Goal: Task Accomplishment & Management: Use online tool/utility

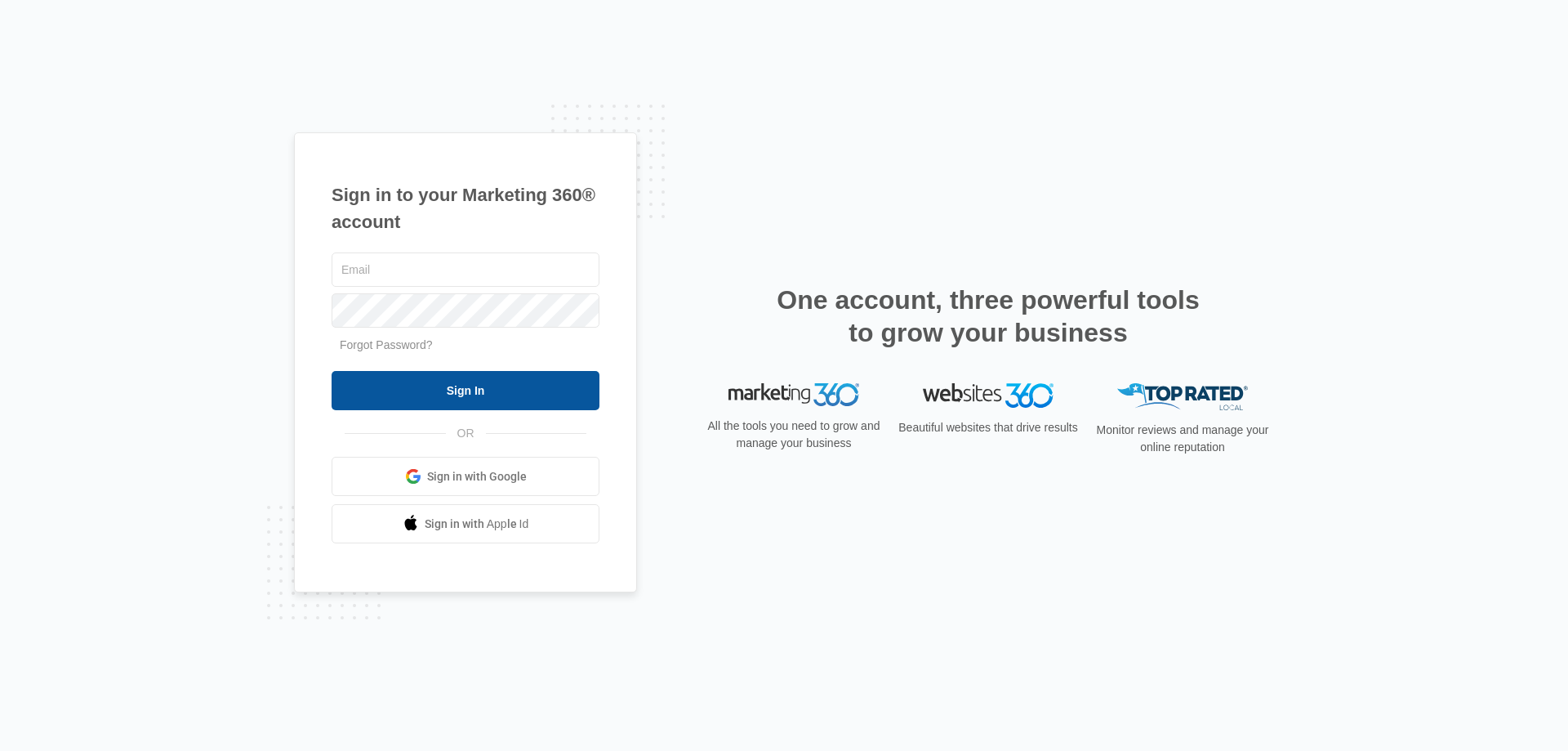
type input "[EMAIL_ADDRESS][DOMAIN_NAME]"
click at [491, 405] on input "Sign In" at bounding box center [465, 390] width 268 height 39
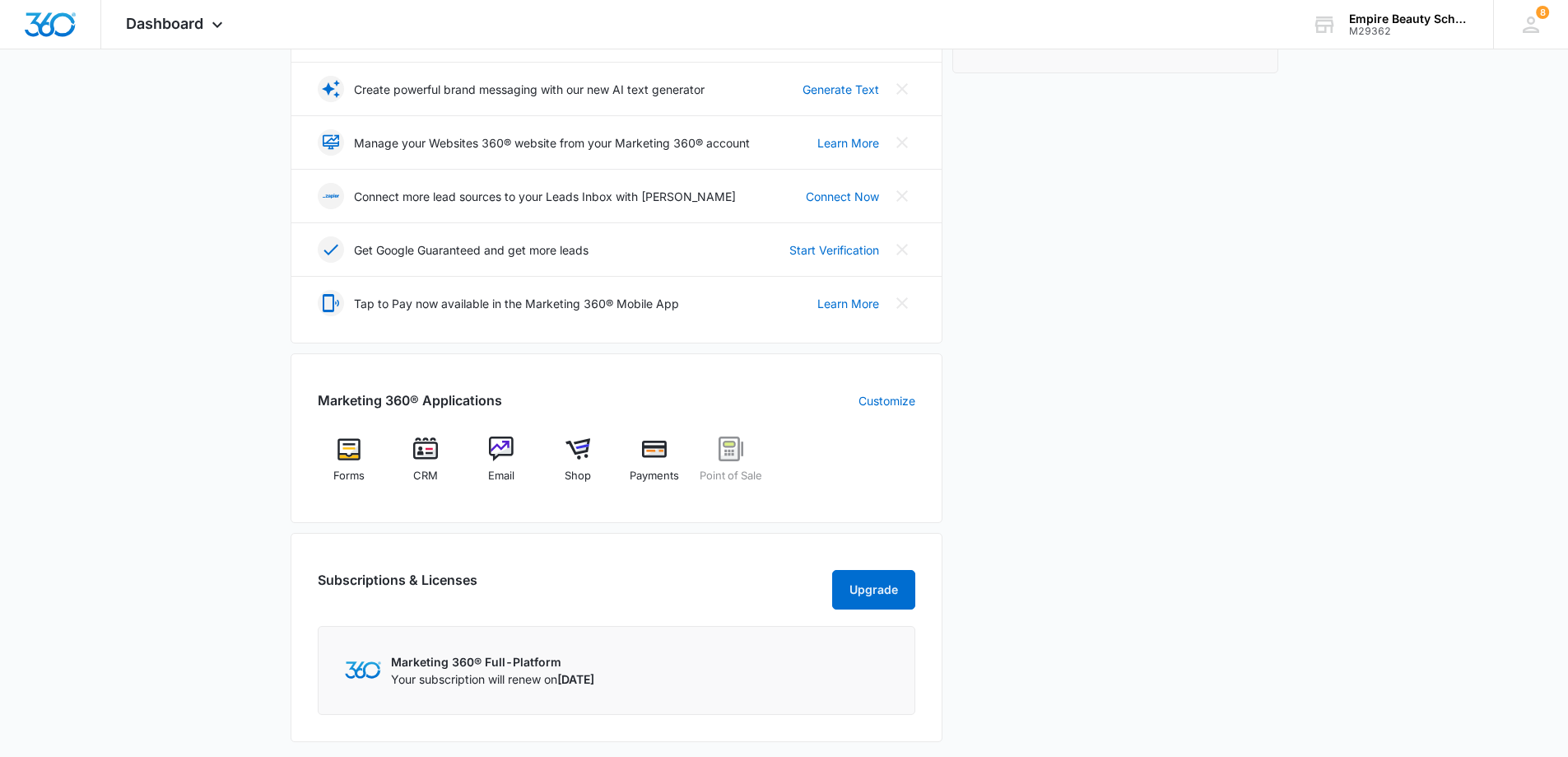
scroll to position [412, 0]
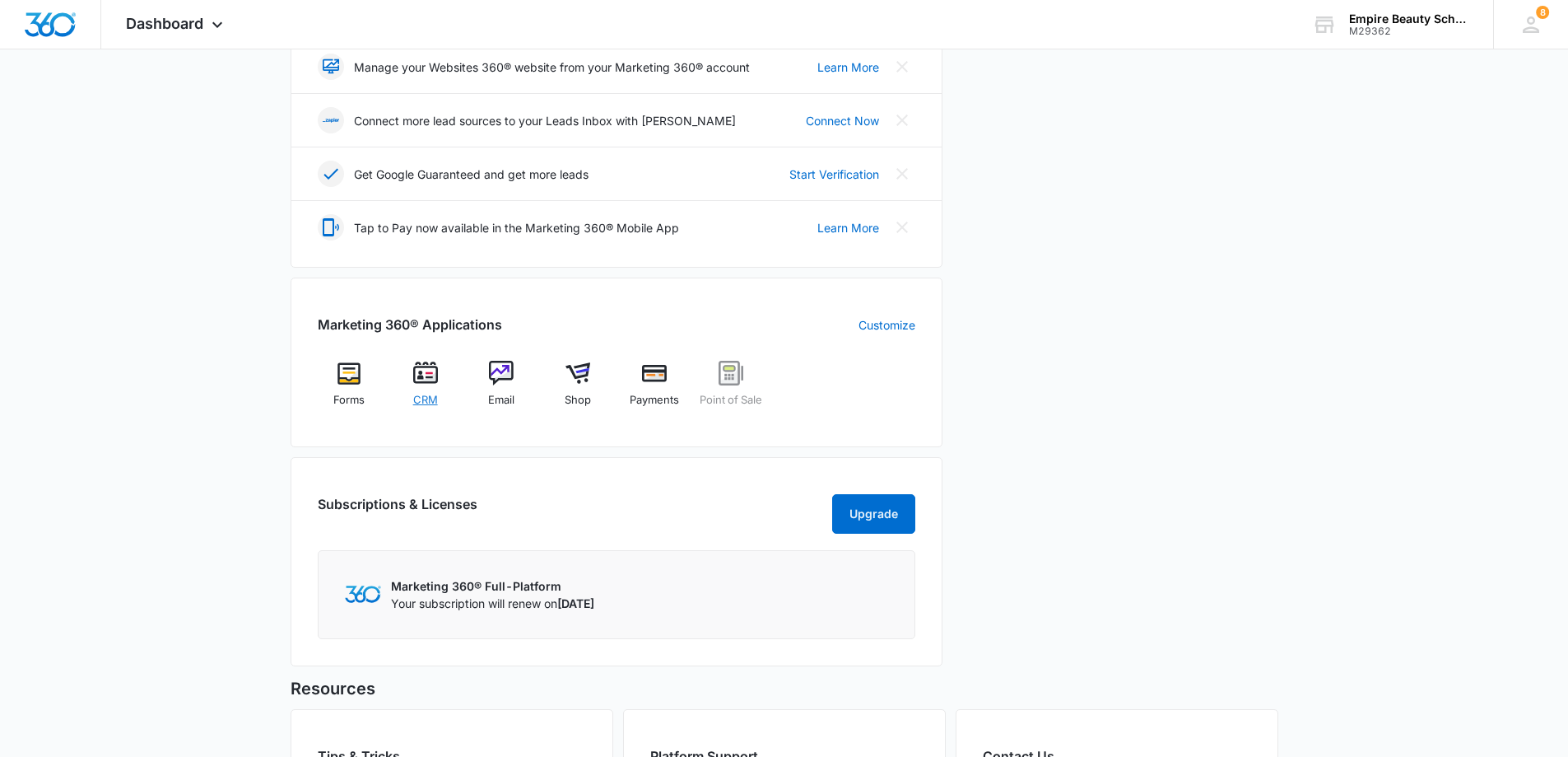
click at [429, 377] on img at bounding box center [426, 373] width 25 height 25
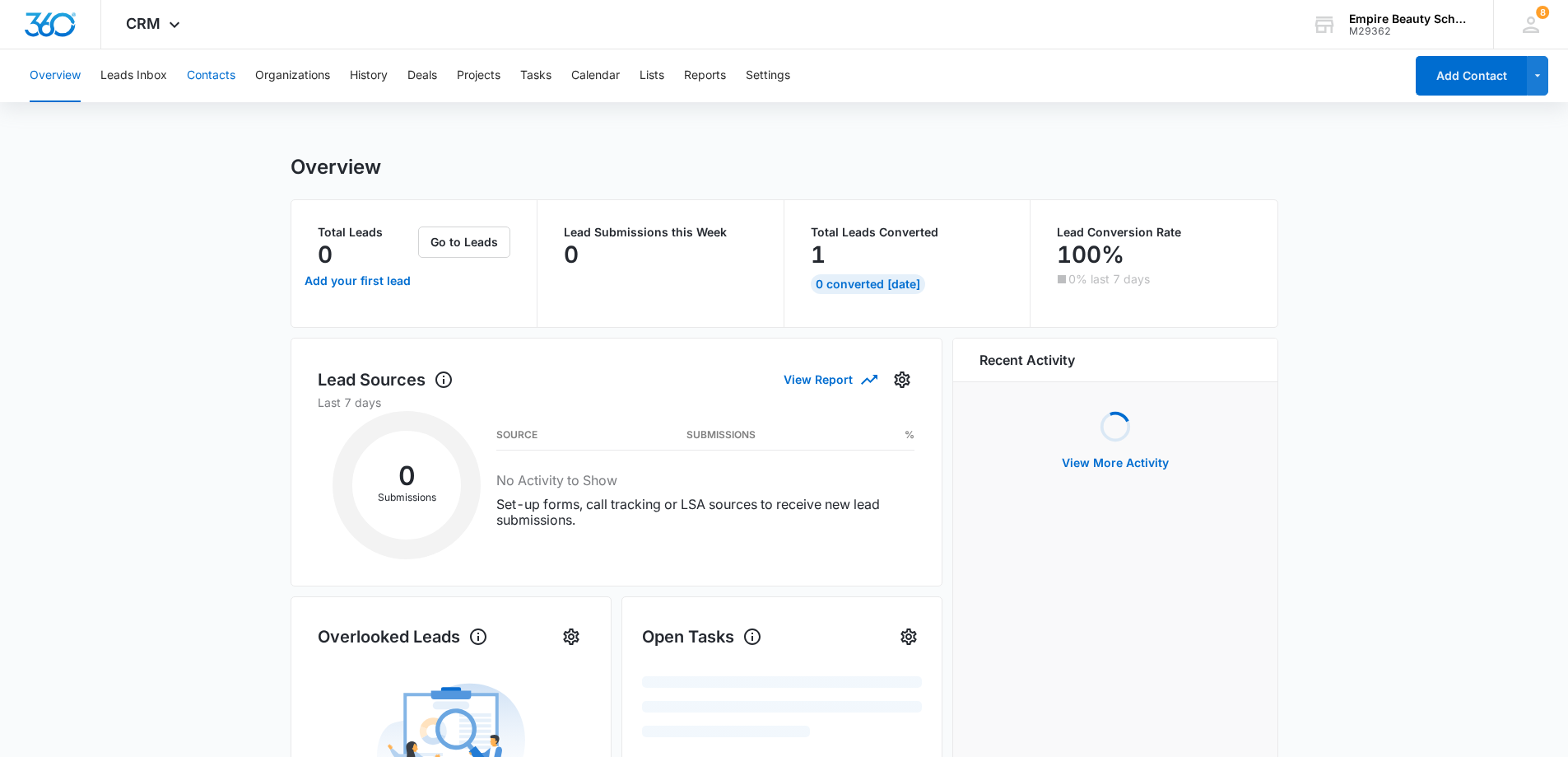
click at [209, 74] on button "Contacts" at bounding box center [211, 75] width 48 height 53
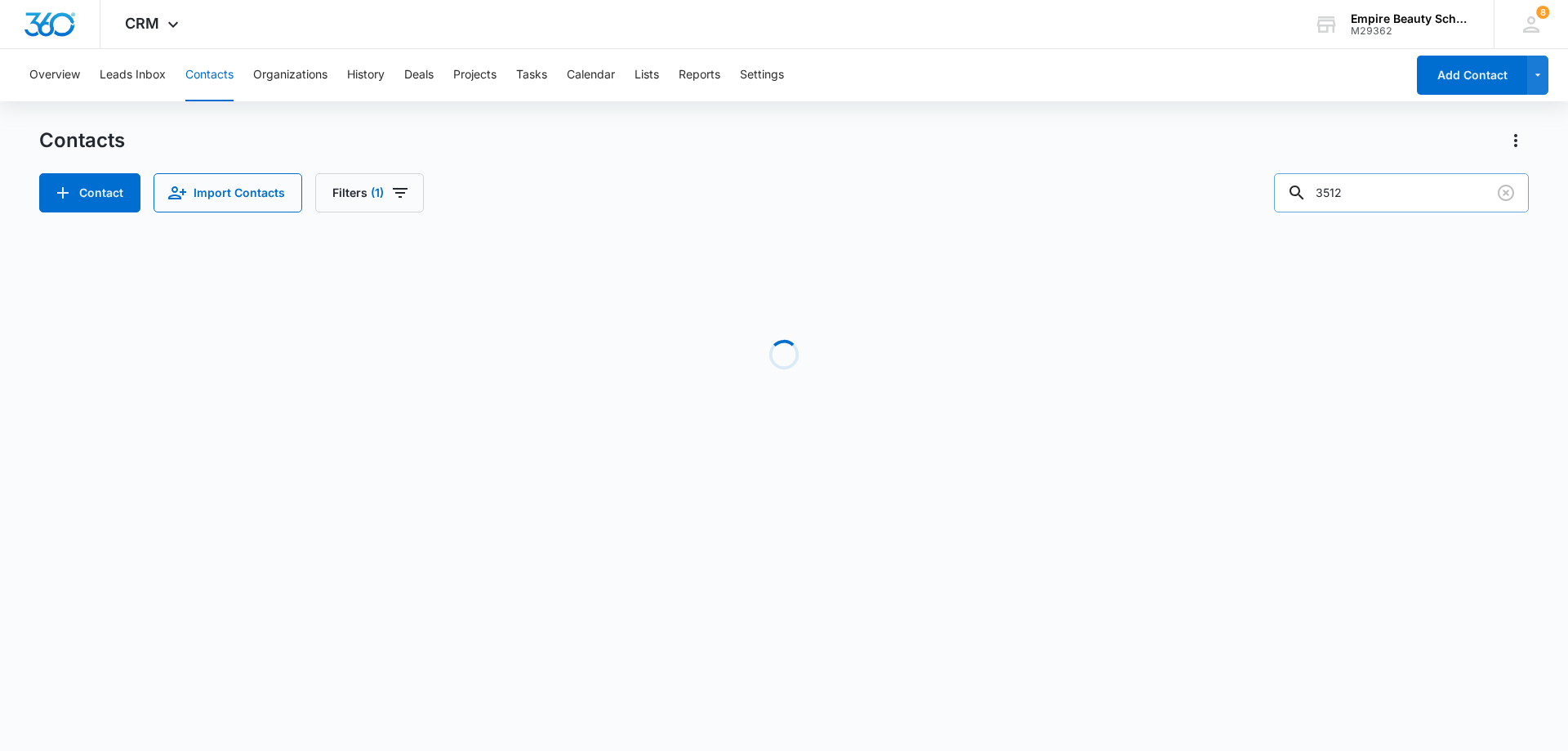
click at [1483, 191] on input "3512" at bounding box center [1401, 192] width 254 height 39
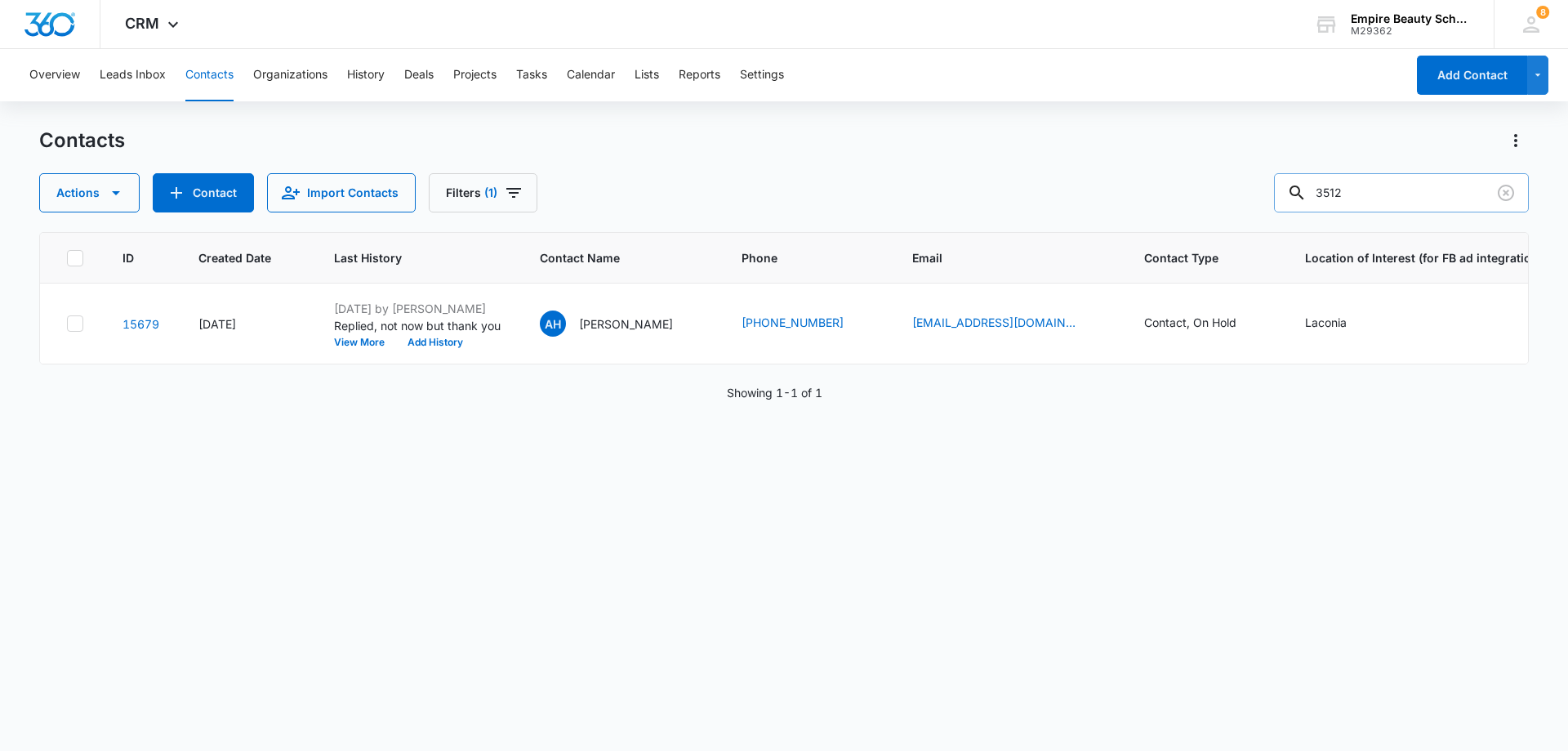
click at [1483, 191] on input "3512" at bounding box center [1401, 192] width 254 height 39
type input "[PERSON_NAME]"
click at [617, 328] on p "Emily Knibbs" at bounding box center [622, 323] width 94 height 17
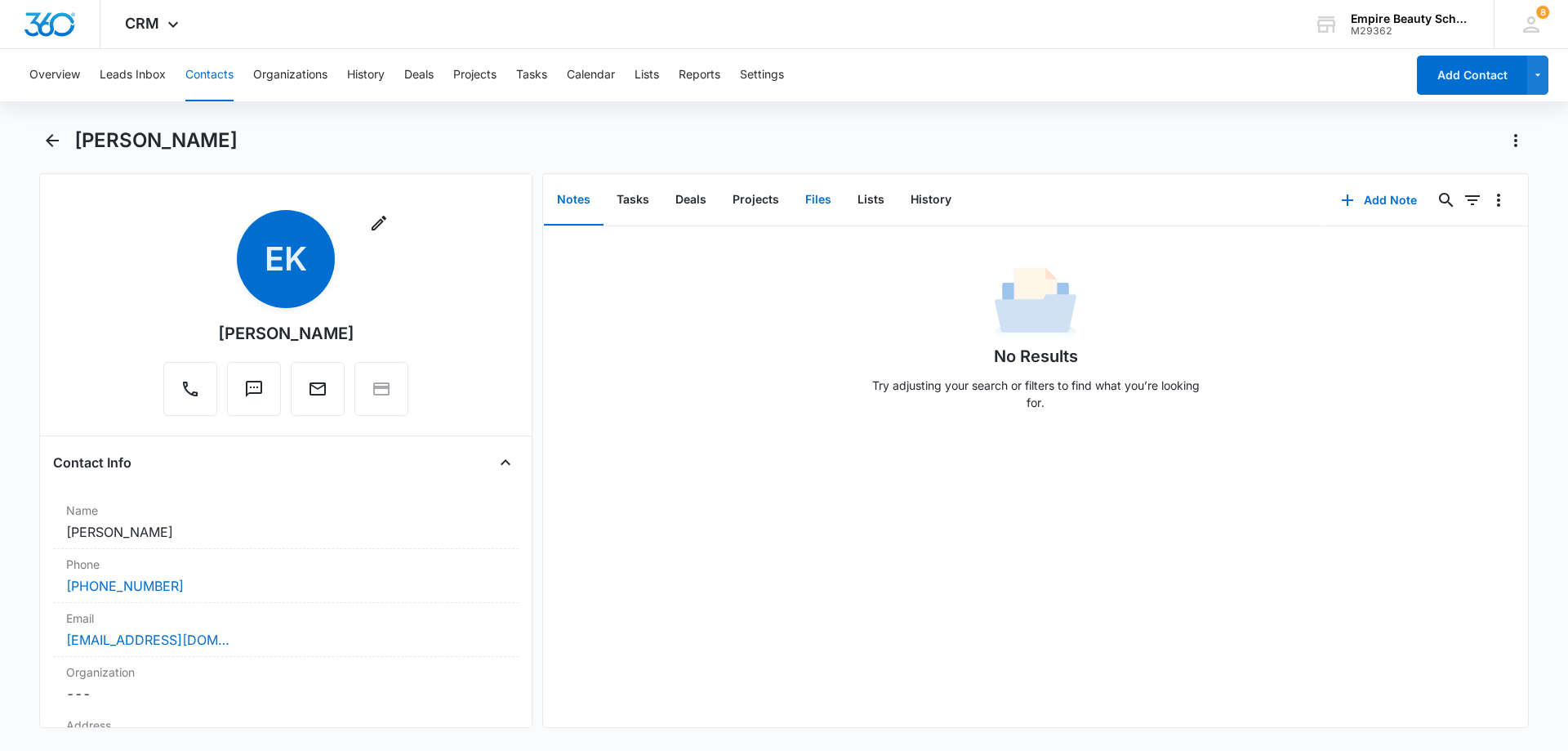
click at [825, 190] on button "Files" at bounding box center [818, 200] width 52 height 51
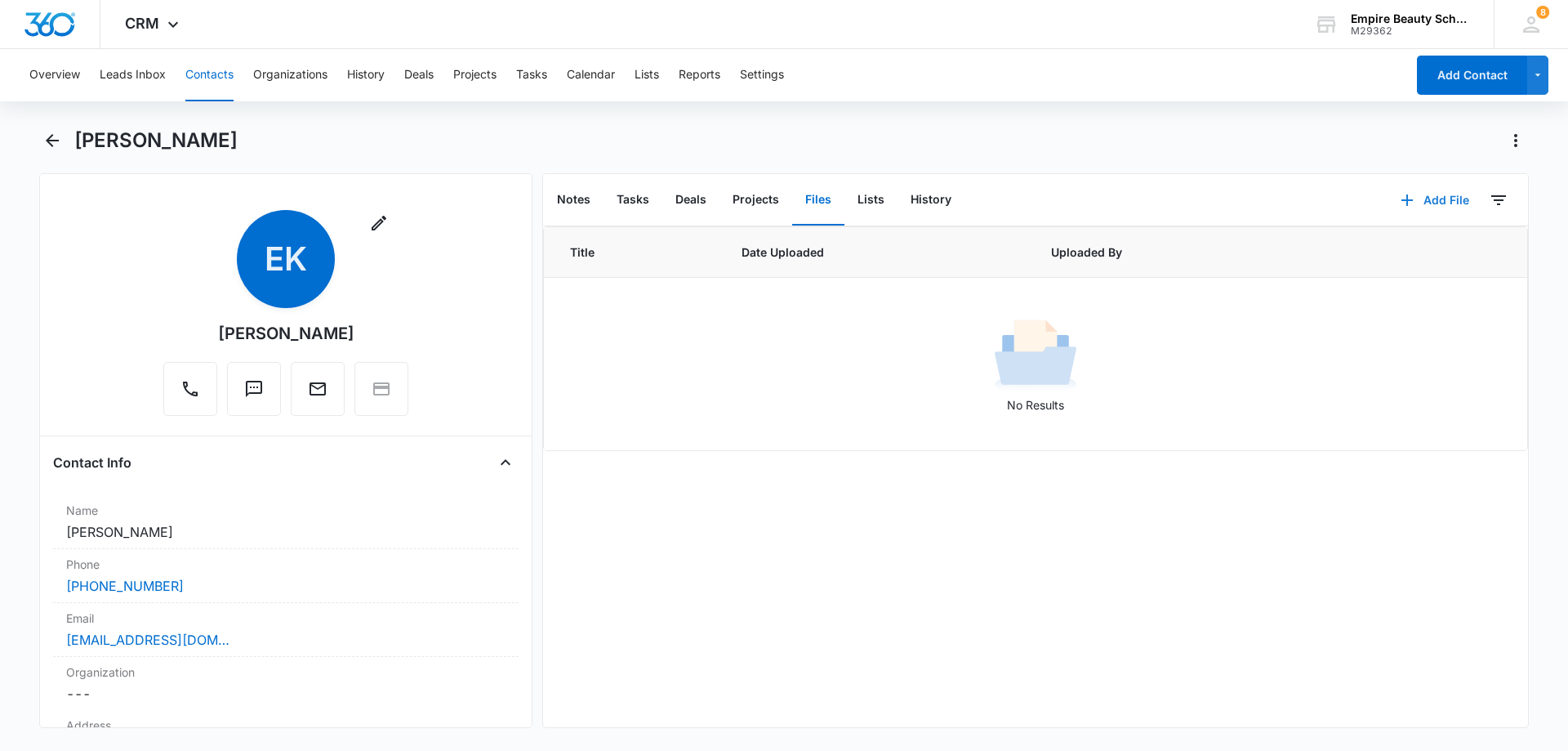
click at [1439, 194] on button "Add File" at bounding box center [1435, 200] width 101 height 39
click at [1390, 249] on div "Upload Files" at bounding box center [1413, 253] width 65 height 12
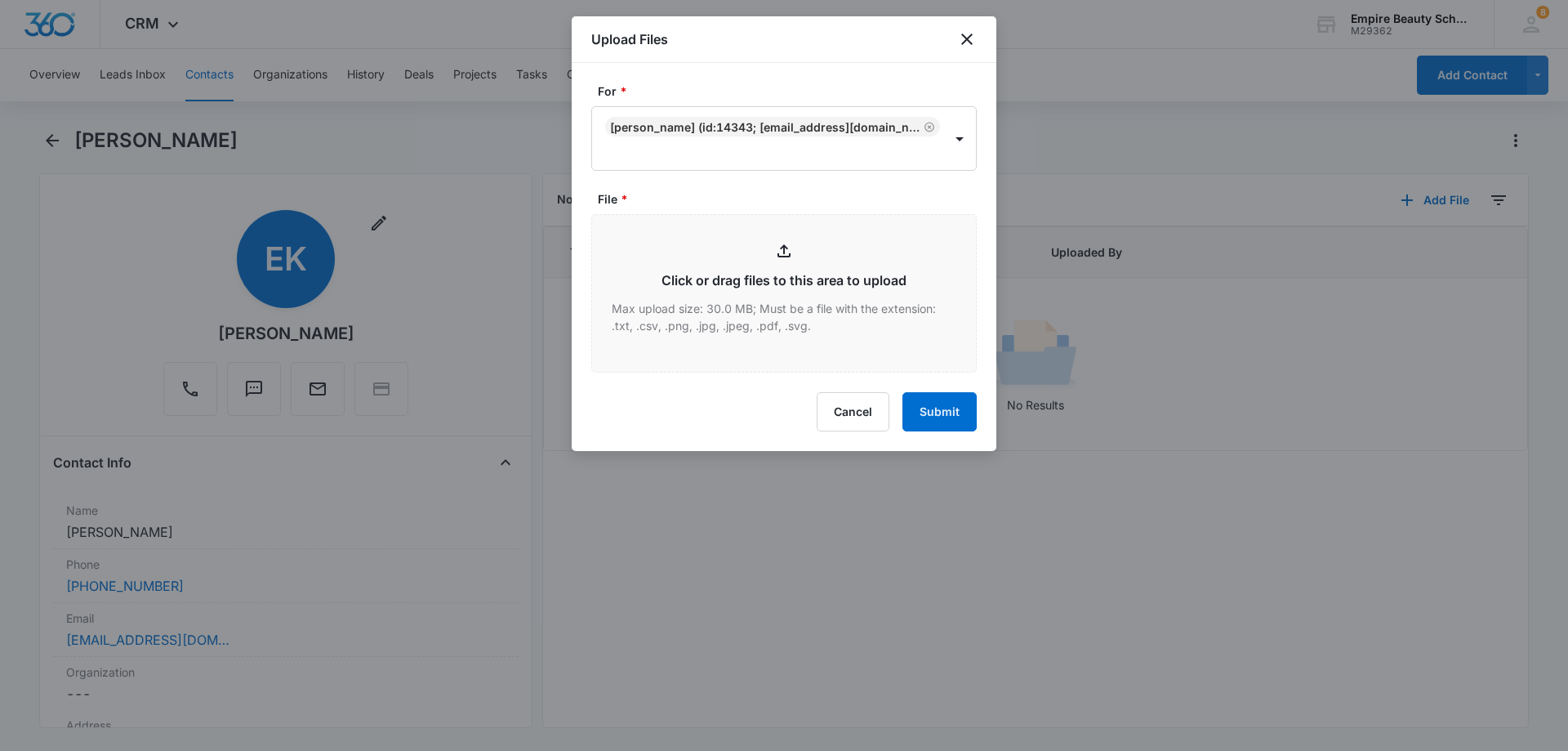
type input "C:\fakepath\Emily Knibbs cosmo 2025.pdf"
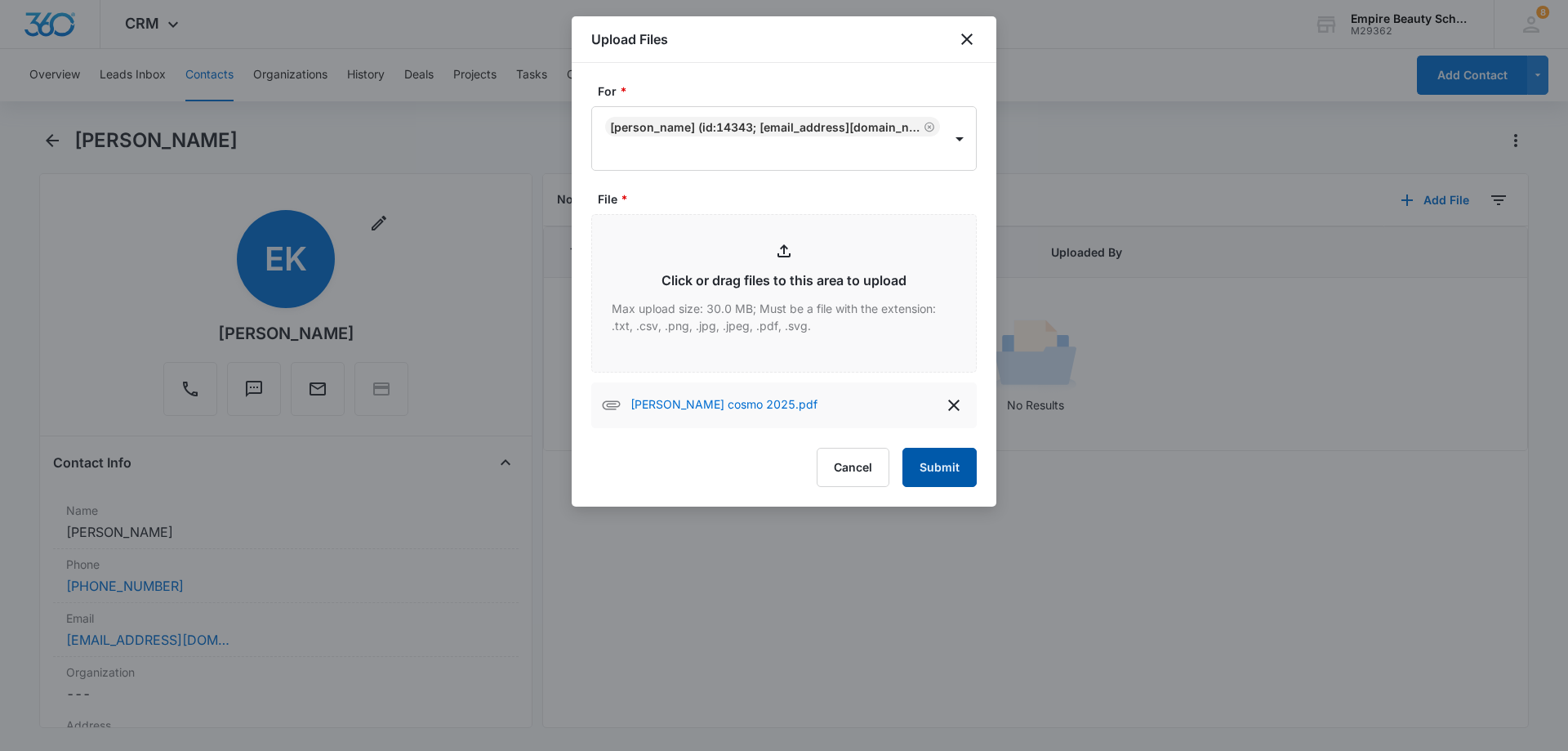
click at [965, 476] on button "Submit" at bounding box center [940, 467] width 75 height 39
